Goal: Task Accomplishment & Management: Manage account settings

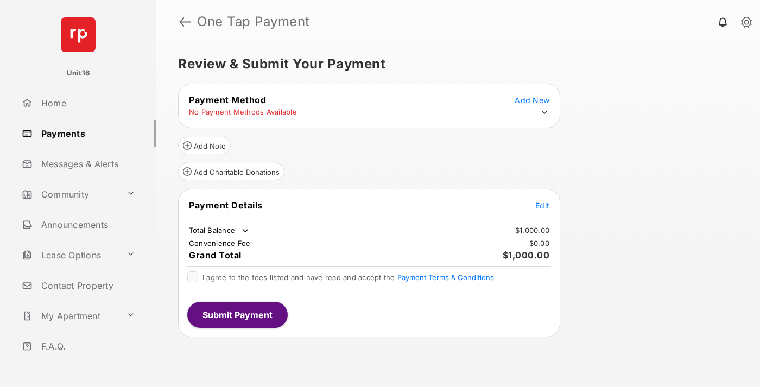
click at [543, 205] on span "Edit" at bounding box center [542, 205] width 14 height 9
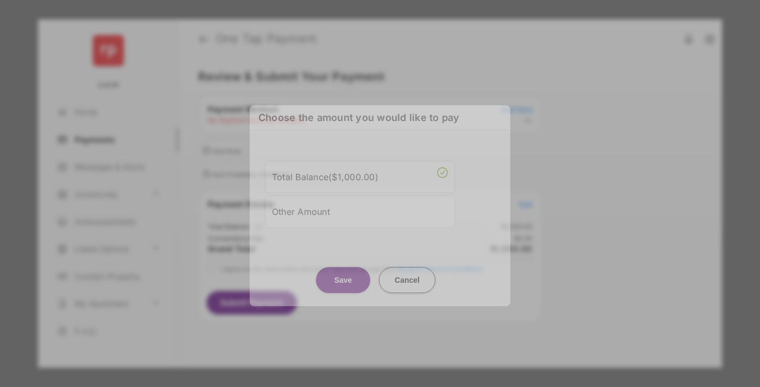
click at [360, 209] on div "Other Amount" at bounding box center [360, 212] width 176 height 18
type input "****"
click at [343, 287] on button "Save" at bounding box center [343, 280] width 54 height 26
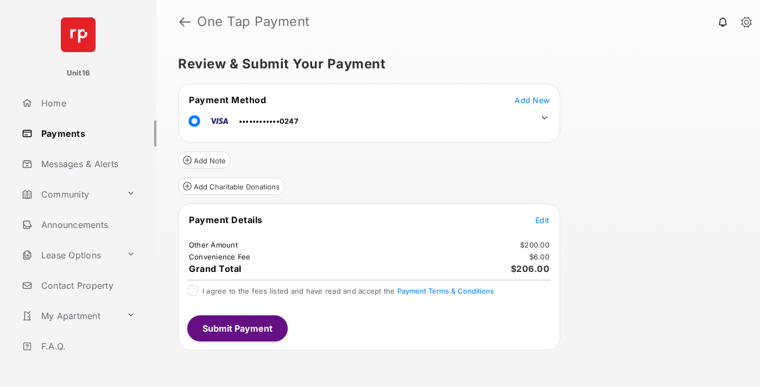
click at [545, 118] on icon at bounding box center [545, 118] width 10 height 10
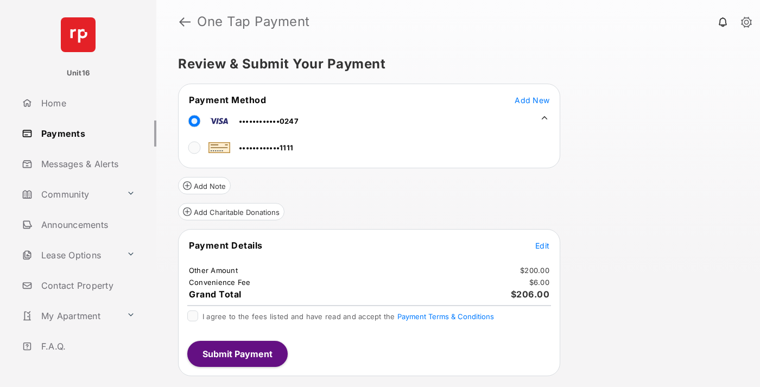
click at [543, 245] on span "Edit" at bounding box center [542, 245] width 14 height 9
click at [237, 354] on button "Submit Payment" at bounding box center [237, 354] width 100 height 26
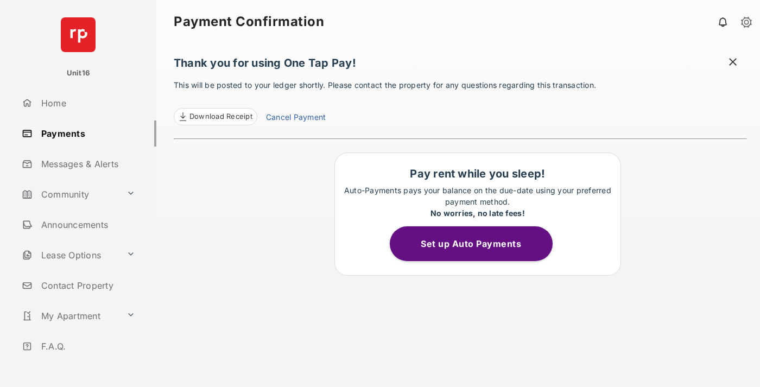
click at [295, 118] on link "Cancel Payment" at bounding box center [296, 118] width 60 height 14
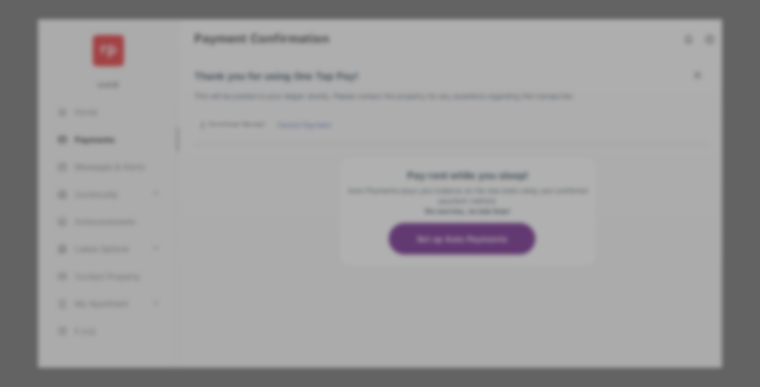
click at [380, 268] on button "Yes, Cancel My Payment" at bounding box center [380, 269] width 235 height 26
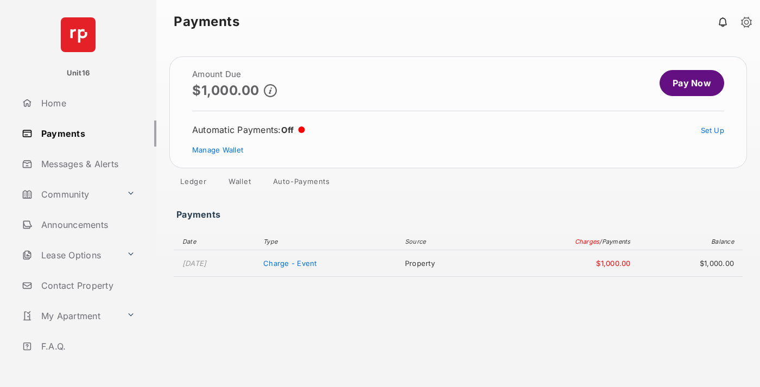
click at [218, 150] on link "Manage Wallet" at bounding box center [217, 150] width 51 height 9
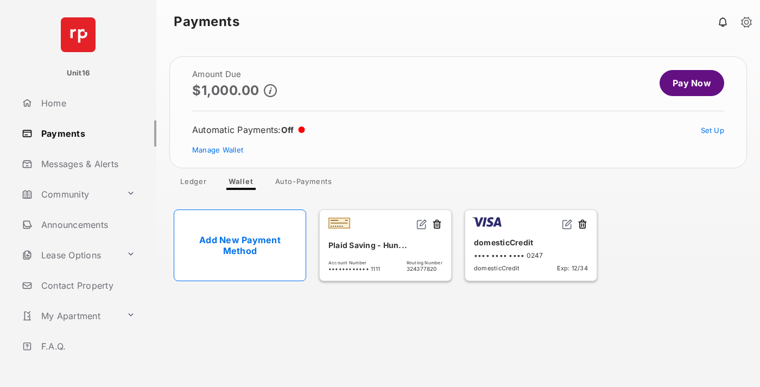
click at [583, 225] on button at bounding box center [582, 225] width 11 height 12
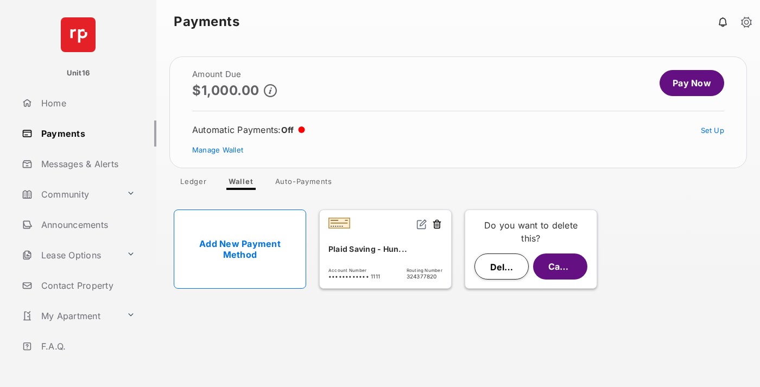
click at [502, 267] on button "Delete" at bounding box center [502, 267] width 54 height 26
